Goal: Transaction & Acquisition: Purchase product/service

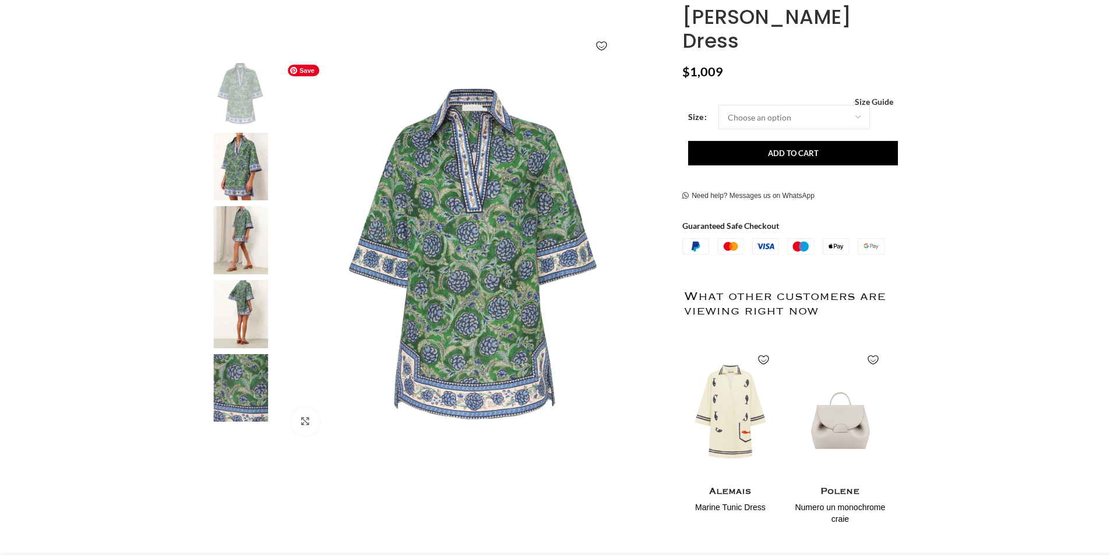
scroll to position [117, 0]
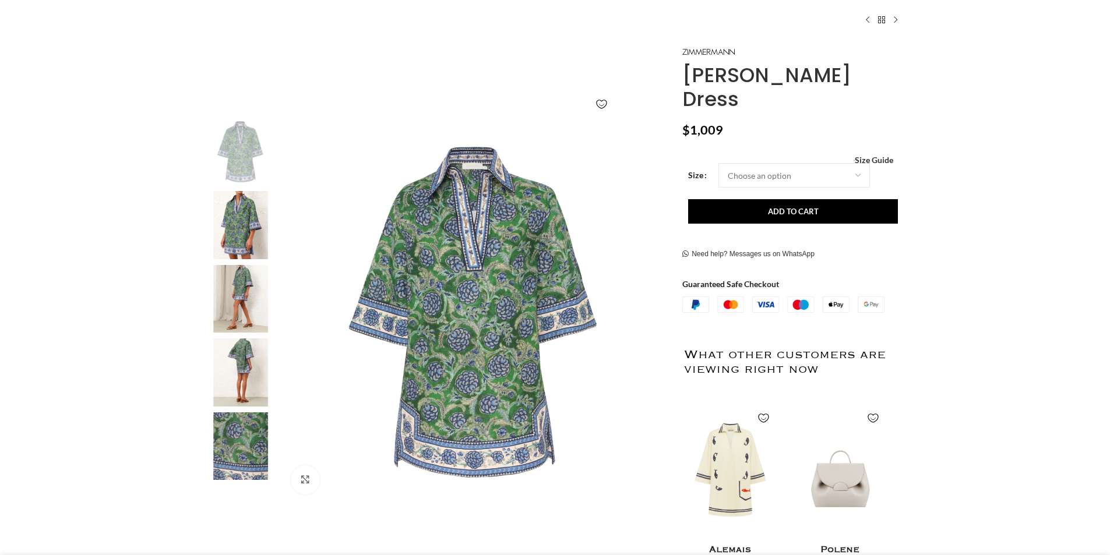
click at [245, 215] on img at bounding box center [240, 225] width 71 height 68
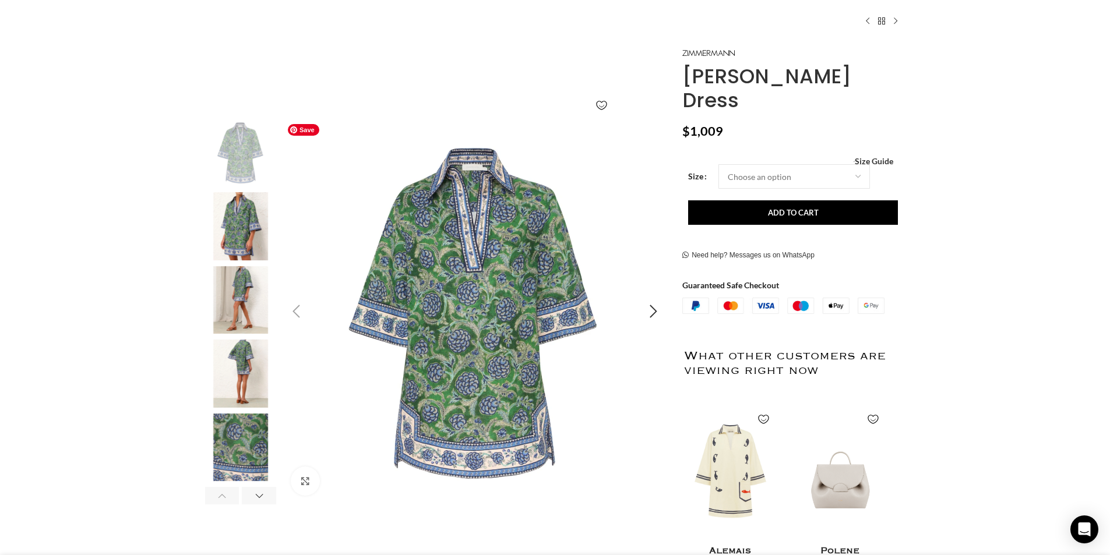
scroll to position [0, 123]
click at [445, 363] on img "1 / 7" at bounding box center [475, 311] width 386 height 386
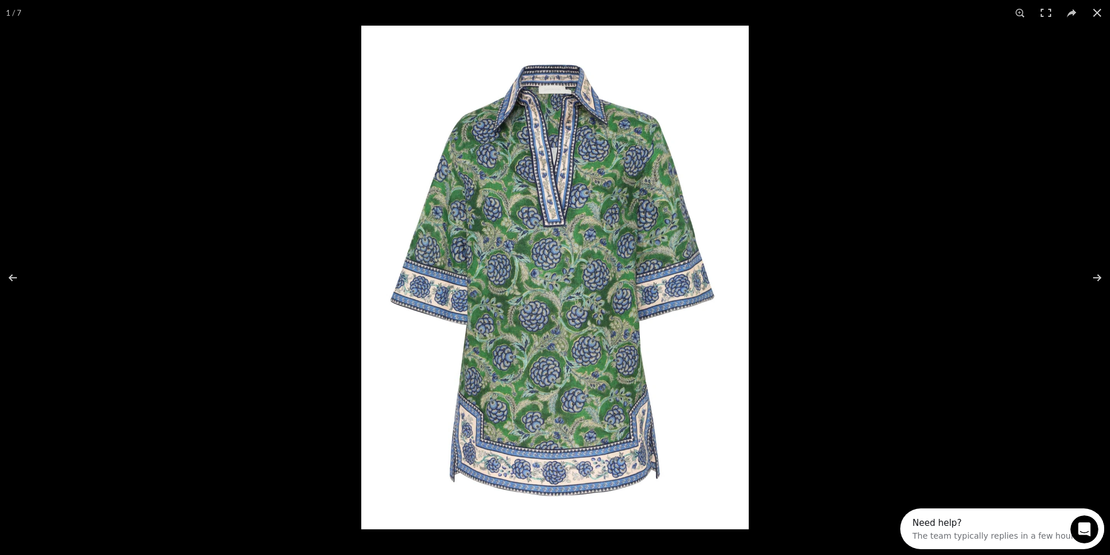
scroll to position [0, 0]
click at [549, 190] on img at bounding box center [554, 278] width 387 height 504
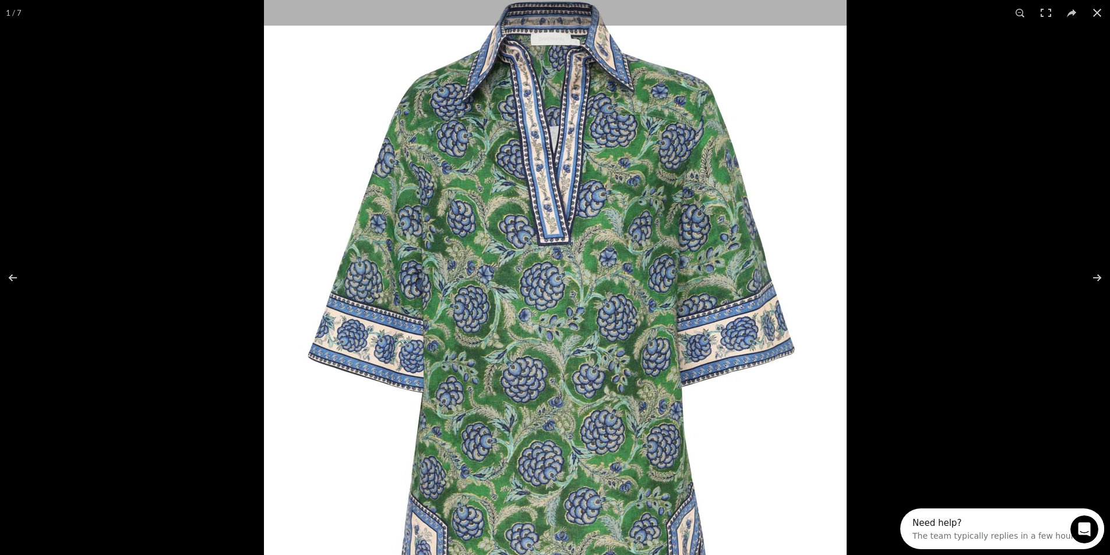
click at [549, 190] on img at bounding box center [555, 321] width 583 height 757
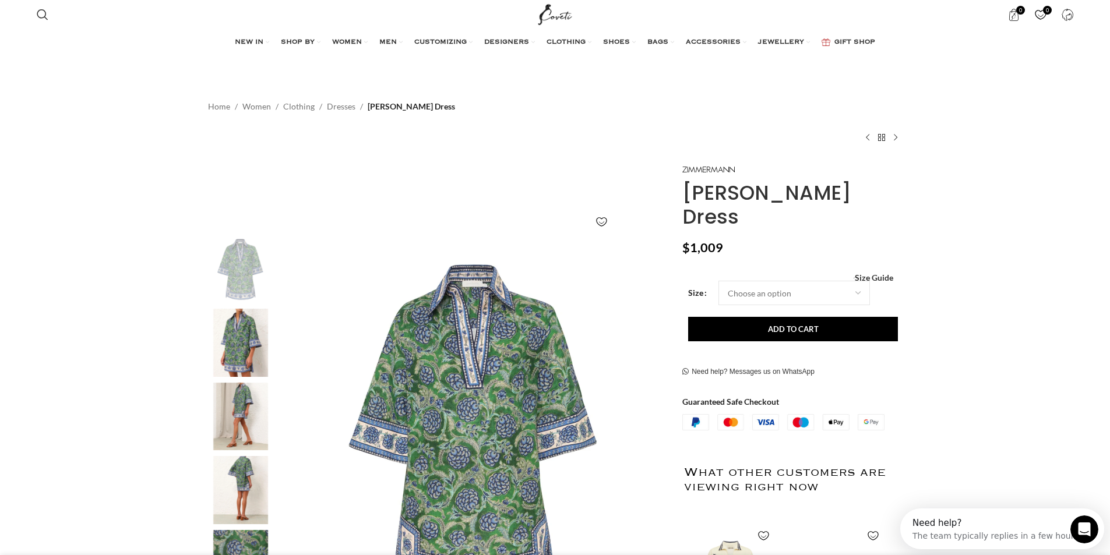
click at [536, 237] on img at bounding box center [554, 278] width 387 height 504
click at [493, 354] on img "1 / 7" at bounding box center [475, 428] width 386 height 386
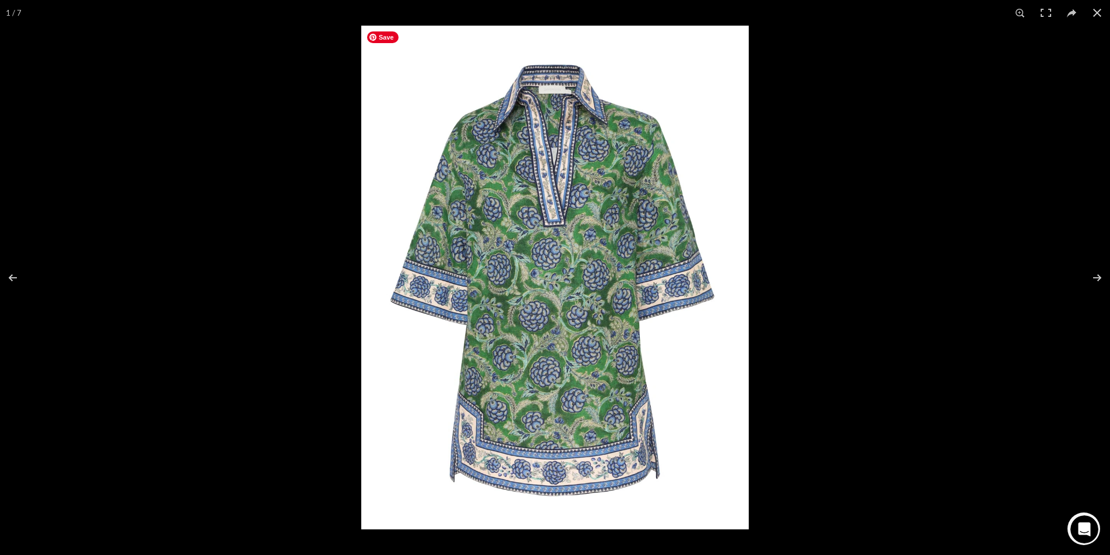
click at [571, 232] on img at bounding box center [554, 278] width 387 height 504
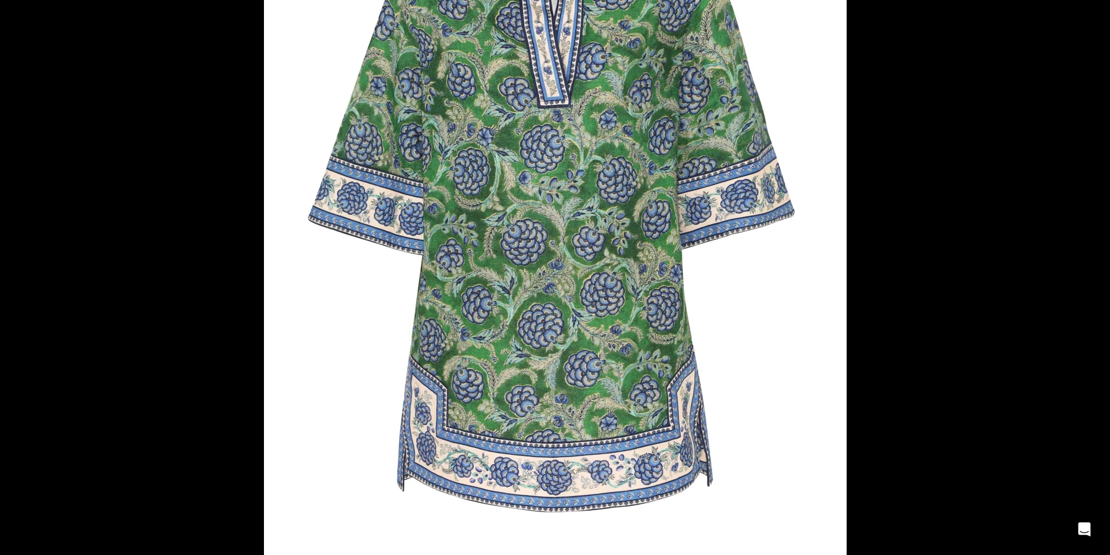
scroll to position [0, 153]
